Goal: Entertainment & Leisure: Consume media (video, audio)

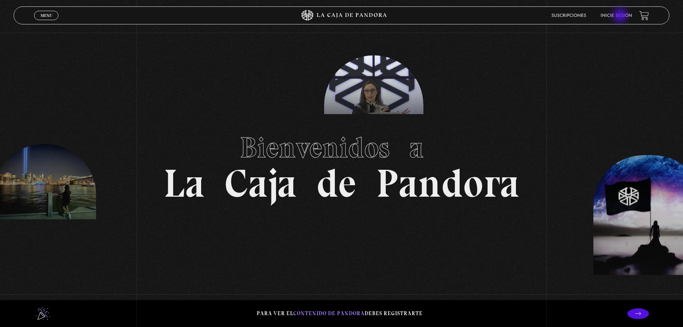
click at [621, 16] on link "Inicie sesión" at bounding box center [616, 16] width 32 height 4
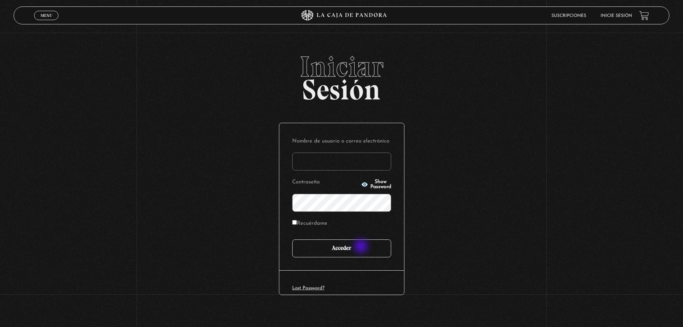
type input "saraydzyoho@gmail.com"
click at [362, 247] on input "Acceder" at bounding box center [341, 248] width 99 height 18
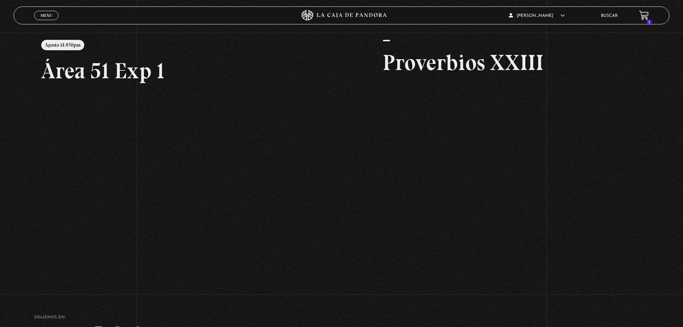
scroll to position [57, 0]
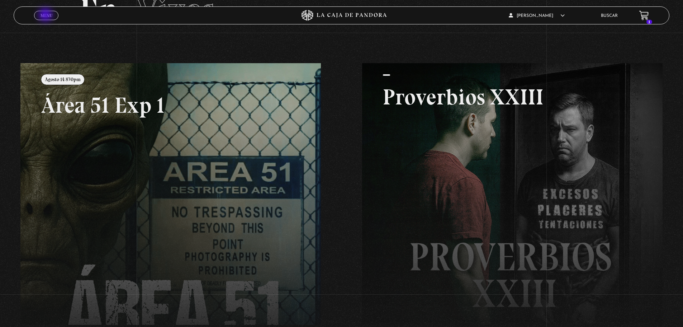
click at [46, 15] on span "Menu" at bounding box center [47, 15] width 12 height 4
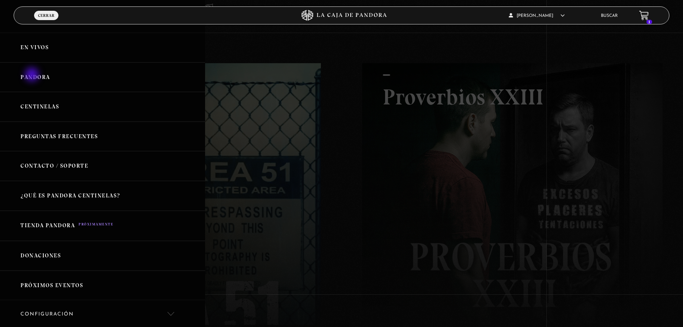
click at [33, 75] on link "Pandora" at bounding box center [102, 77] width 205 height 30
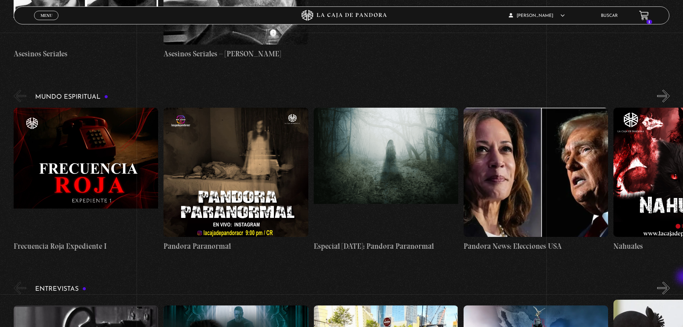
scroll to position [2425, 0]
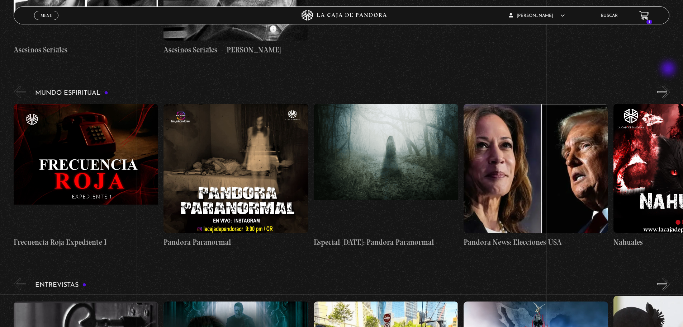
click at [669, 86] on button "»" at bounding box center [663, 92] width 13 height 13
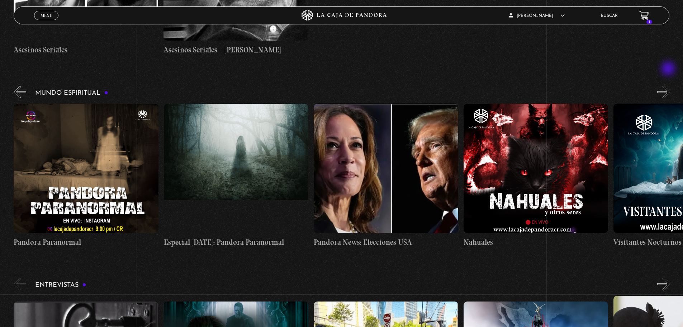
click at [669, 86] on button "»" at bounding box center [663, 92] width 13 height 13
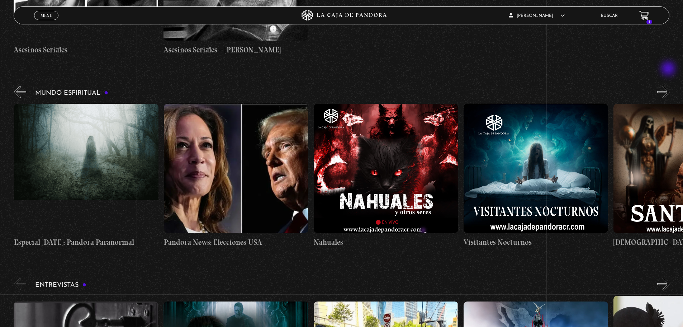
click at [669, 86] on button "»" at bounding box center [663, 92] width 13 height 13
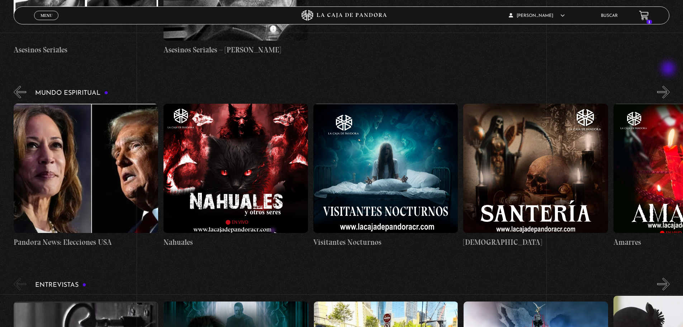
click at [669, 86] on button "»" at bounding box center [663, 92] width 13 height 13
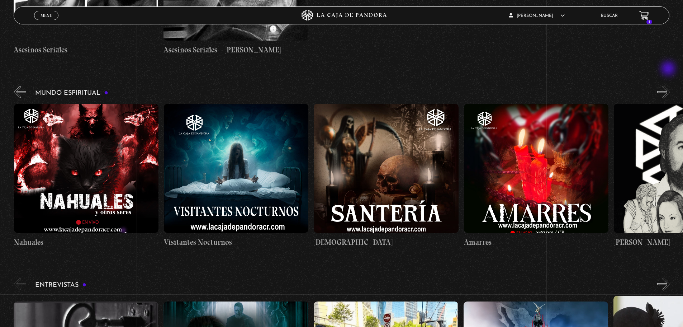
scroll to position [0, 600]
click at [669, 86] on button "»" at bounding box center [663, 92] width 13 height 13
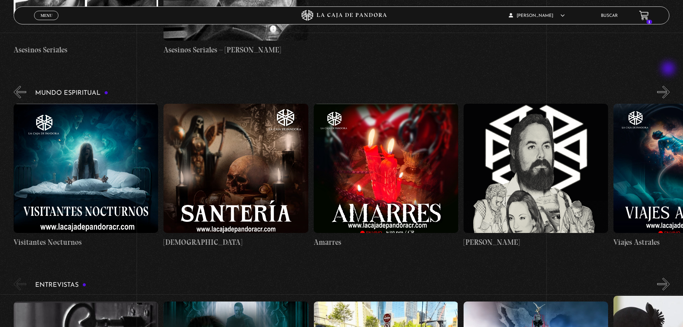
click at [669, 86] on button "»" at bounding box center [663, 92] width 13 height 13
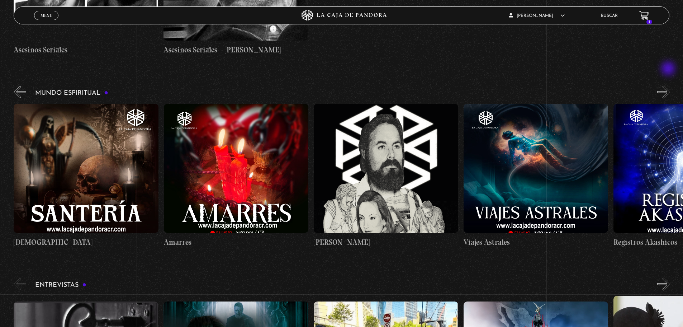
click at [669, 86] on button "»" at bounding box center [663, 92] width 13 height 13
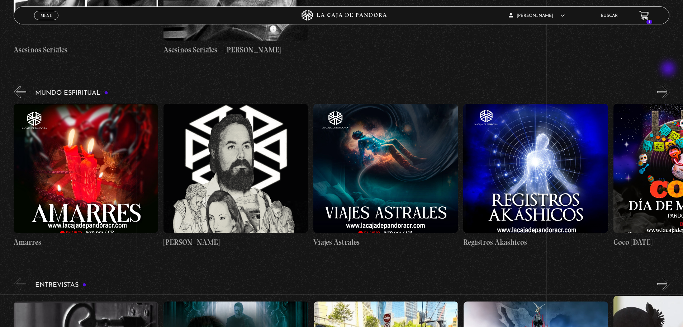
click at [669, 86] on button "»" at bounding box center [663, 92] width 13 height 13
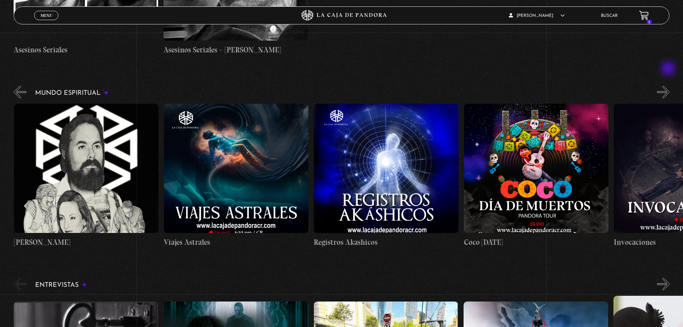
click at [669, 86] on button "»" at bounding box center [663, 92] width 13 height 13
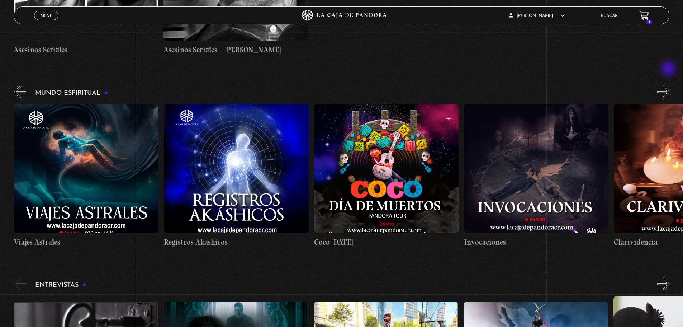
click at [669, 86] on button "»" at bounding box center [663, 92] width 13 height 13
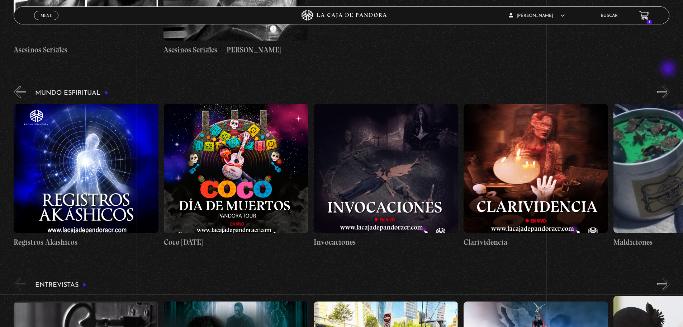
click at [669, 86] on button "»" at bounding box center [663, 92] width 13 height 13
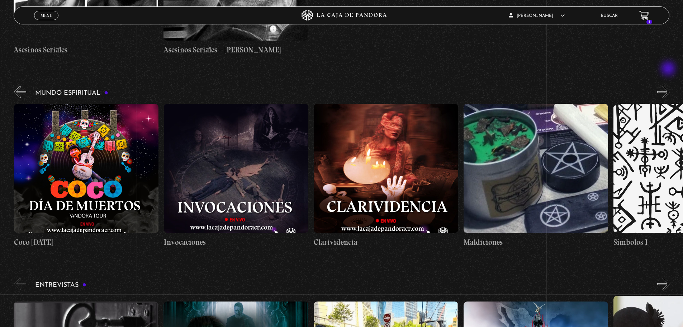
click at [669, 86] on button "»" at bounding box center [663, 92] width 13 height 13
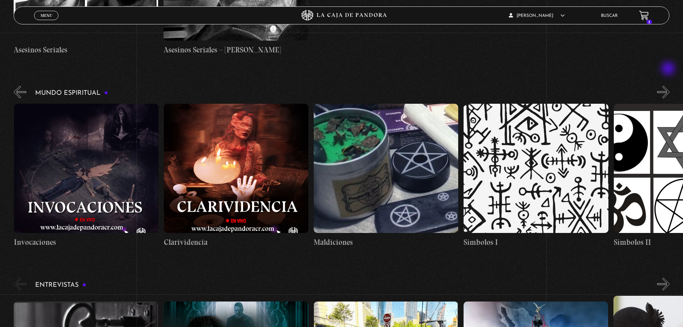
click at [669, 86] on button "»" at bounding box center [663, 92] width 13 height 13
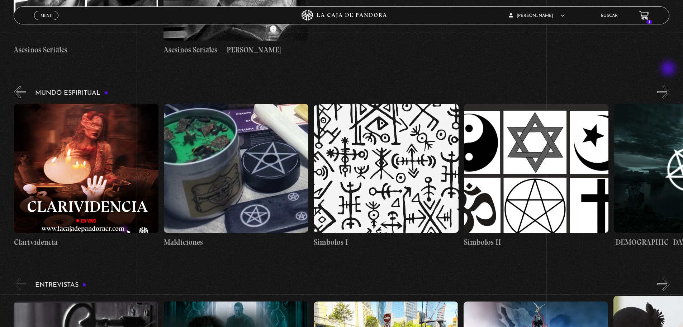
click at [669, 86] on button "»" at bounding box center [663, 92] width 13 height 13
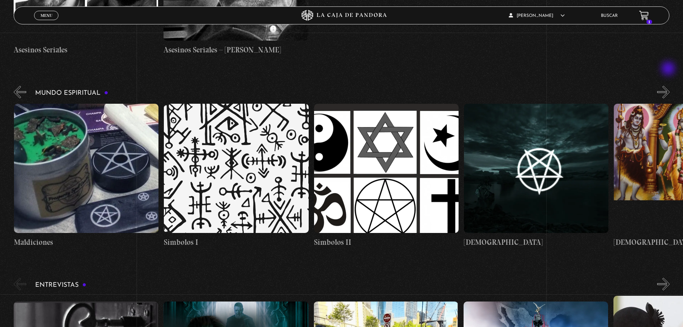
click at [669, 86] on button "»" at bounding box center [663, 92] width 13 height 13
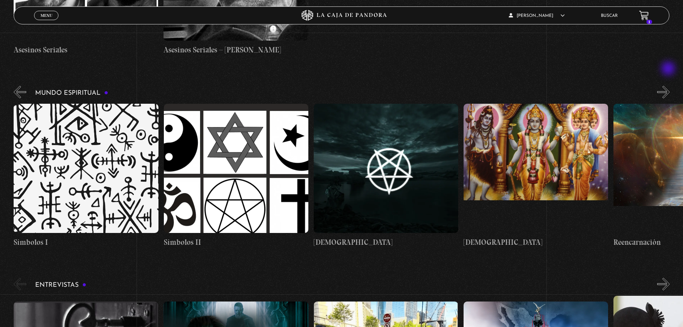
click at [669, 86] on button "»" at bounding box center [663, 92] width 13 height 13
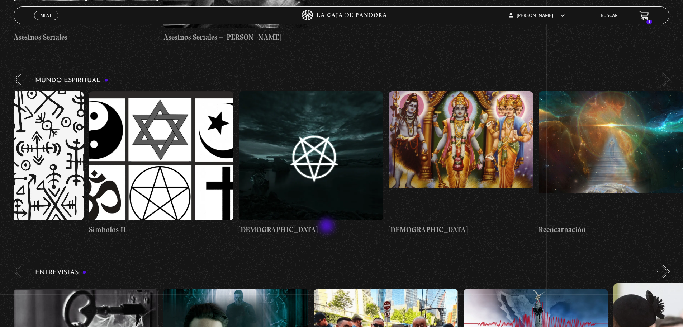
scroll to position [2425, 0]
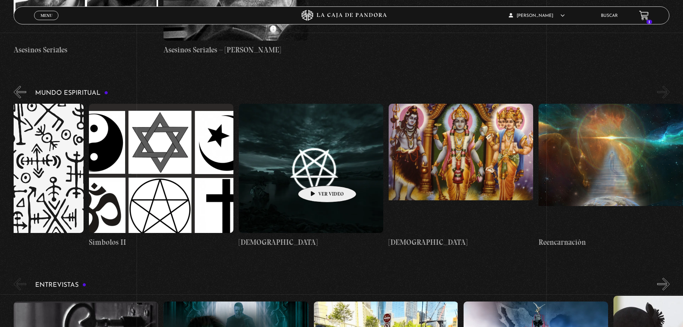
click at [316, 175] on figure at bounding box center [311, 168] width 144 height 129
click at [334, 148] on figure at bounding box center [311, 168] width 144 height 129
click at [322, 141] on figure at bounding box center [311, 168] width 144 height 129
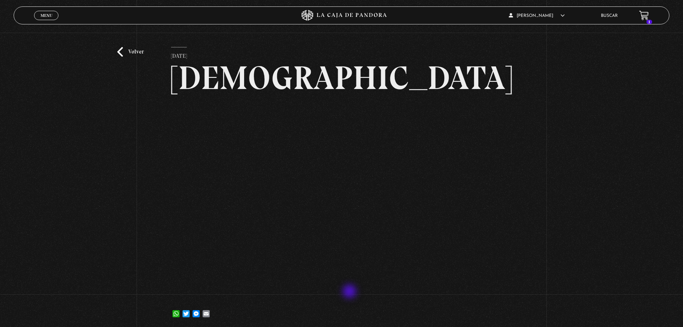
scroll to position [36, 0]
